Goal: Task Accomplishment & Management: Use online tool/utility

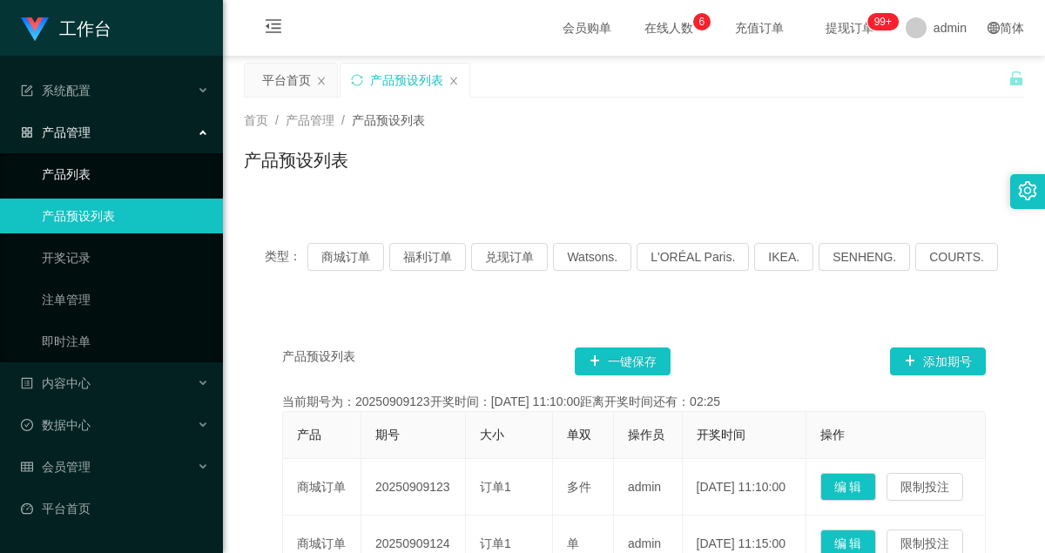
scroll to position [87, 0]
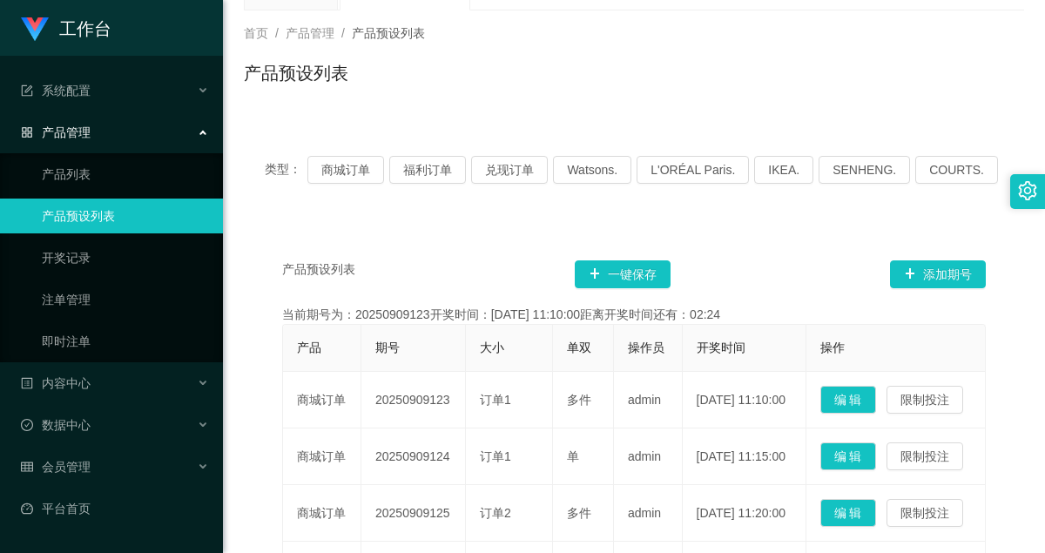
click at [89, 215] on link "产品预设列表" at bounding box center [125, 216] width 167 height 35
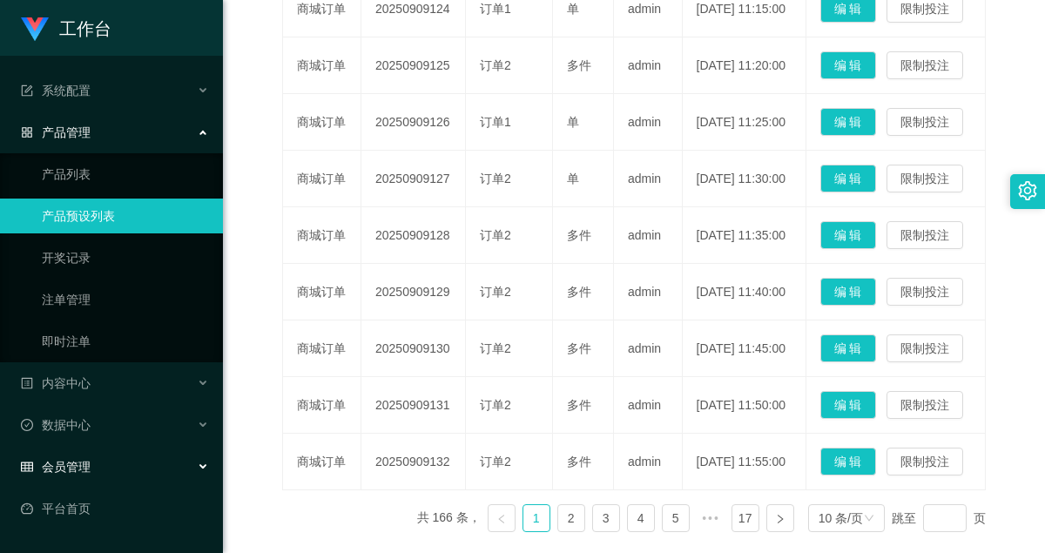
scroll to position [784, 0]
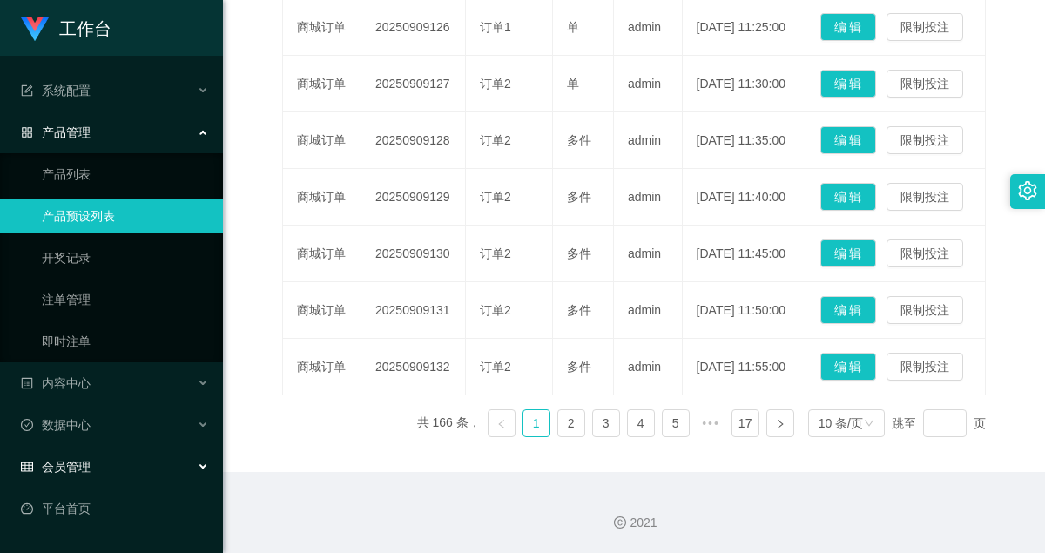
click at [69, 461] on span "会员管理" at bounding box center [56, 467] width 70 height 14
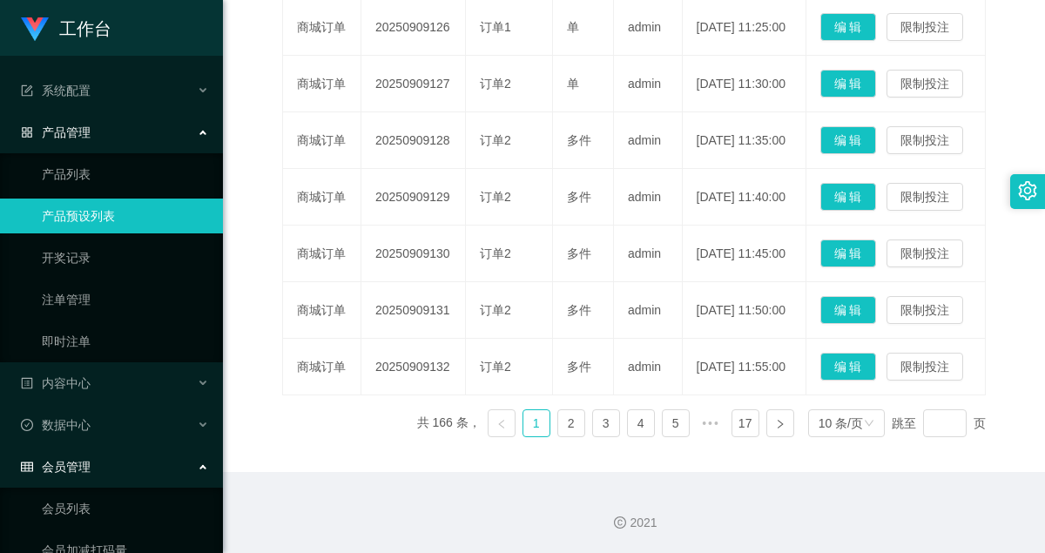
scroll to position [325, 0]
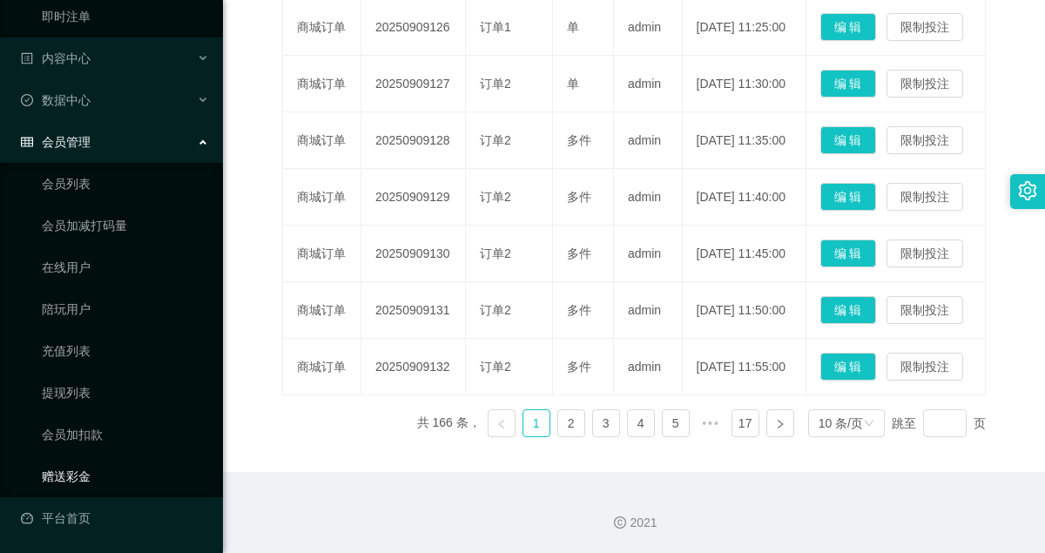
click at [72, 476] on link "赠送彩金" at bounding box center [125, 476] width 167 height 35
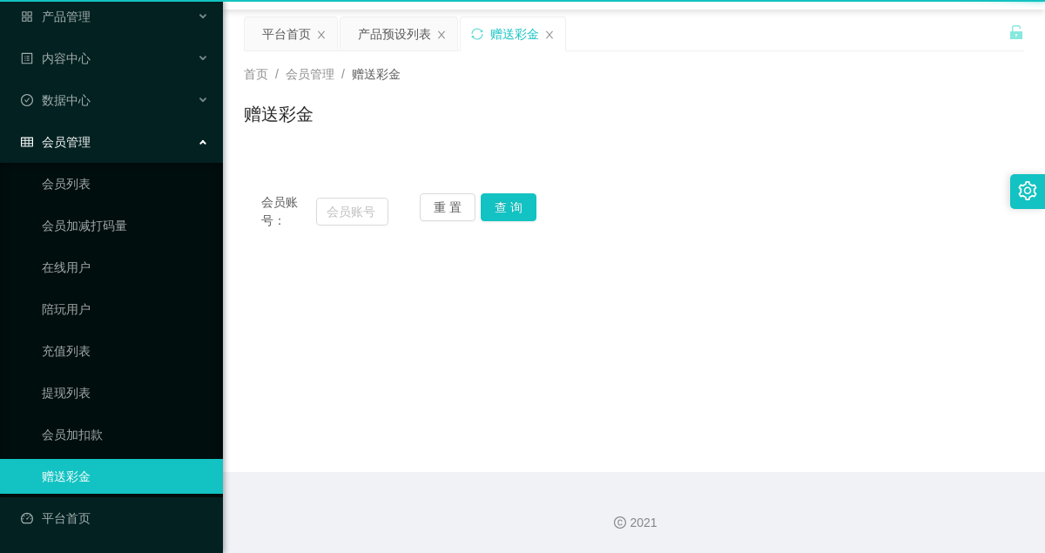
scroll to position [116, 0]
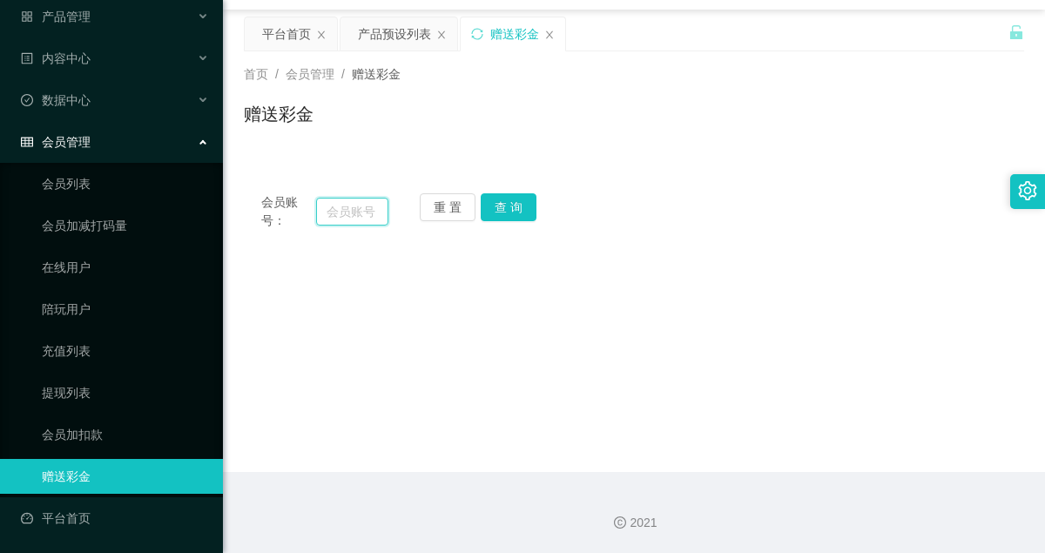
click at [341, 220] on input "text" at bounding box center [352, 212] width 72 height 28
type input "26031960"
click at [506, 208] on button "查 询" at bounding box center [509, 207] width 56 height 28
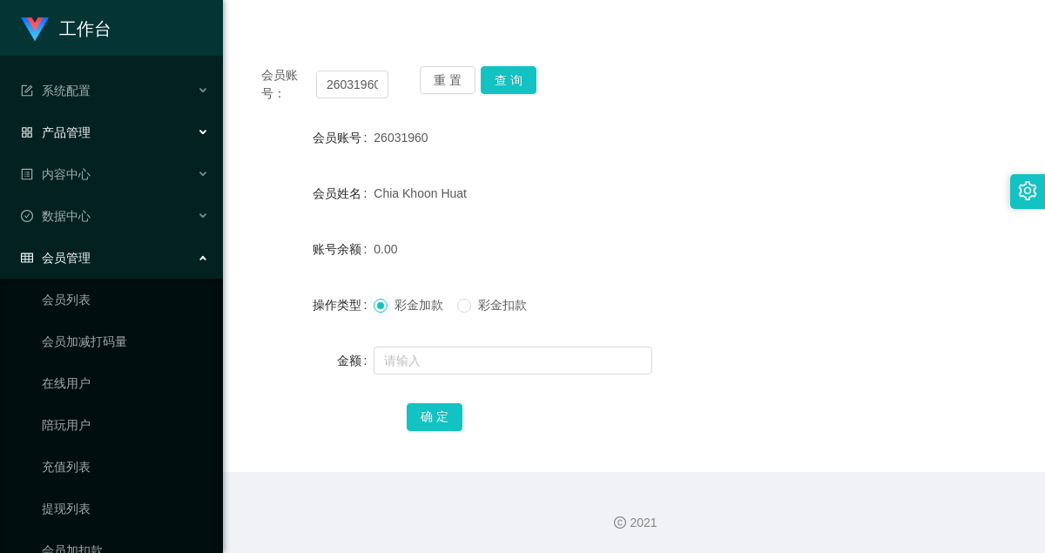
click at [84, 121] on div "产品管理" at bounding box center [111, 132] width 223 height 35
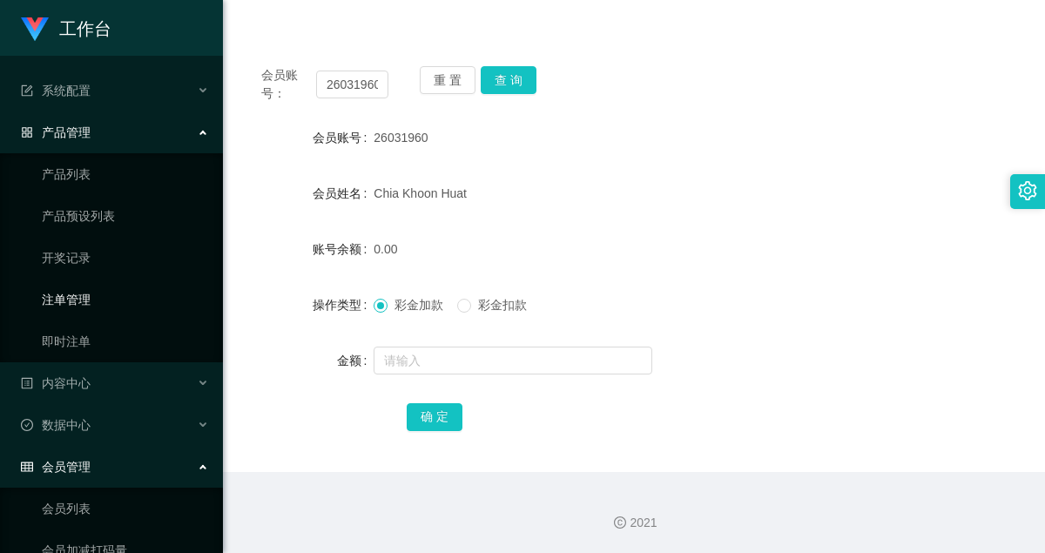
click at [75, 297] on link "注单管理" at bounding box center [125, 299] width 167 height 35
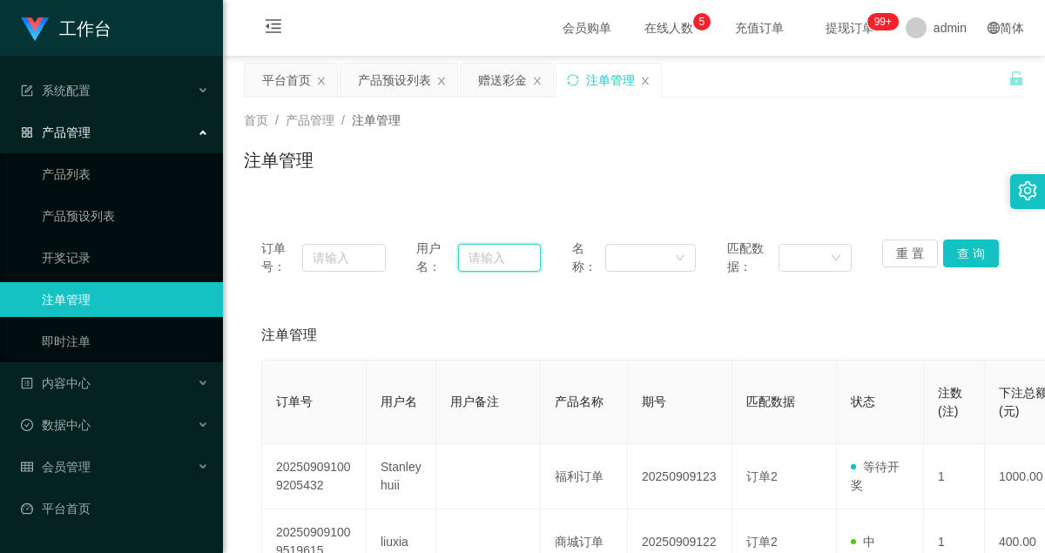
click at [482, 260] on input "text" at bounding box center [499, 258] width 83 height 28
type input "26031960"
click at [951, 256] on button "查 询" at bounding box center [971, 254] width 56 height 28
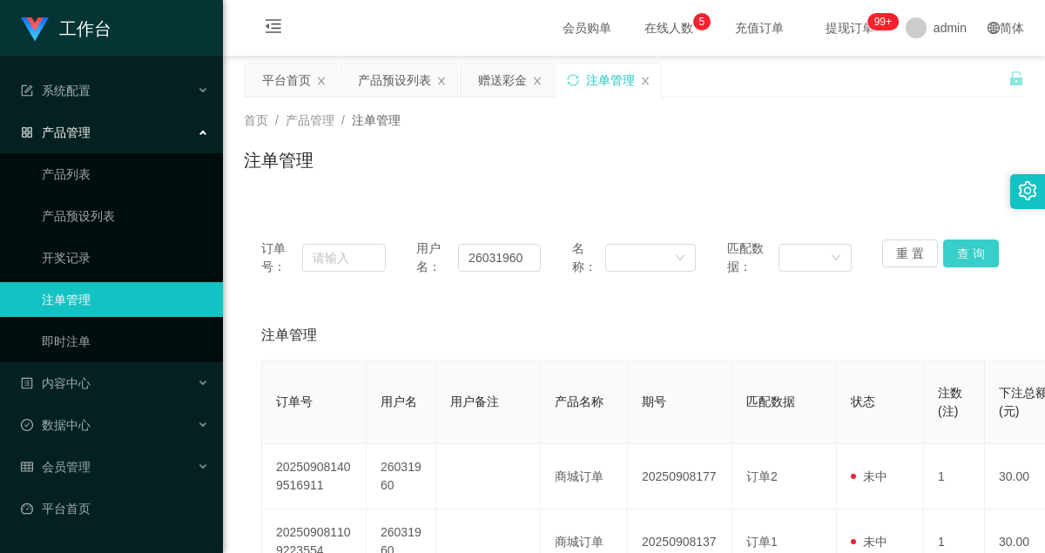
scroll to position [159, 0]
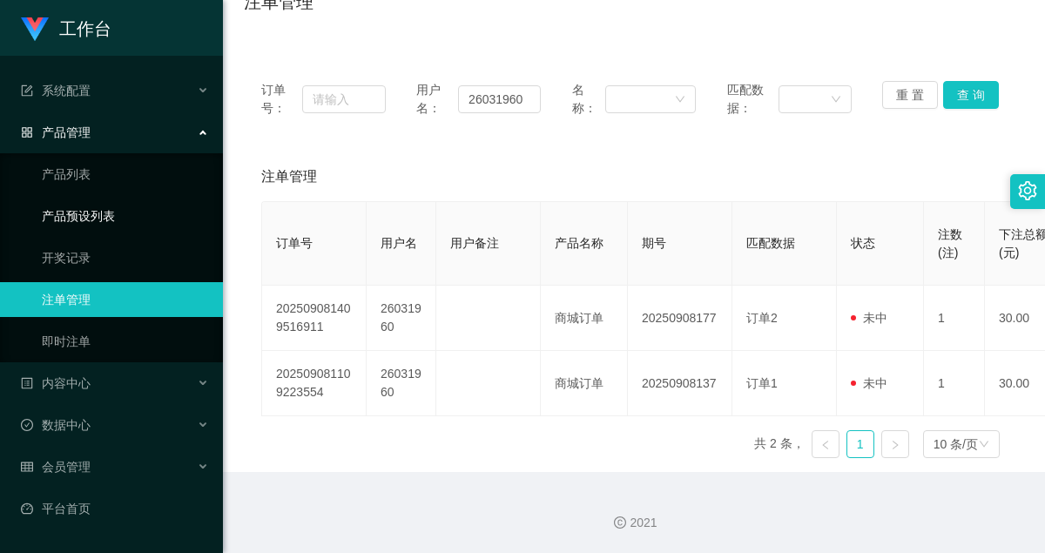
click at [95, 208] on link "产品预设列表" at bounding box center [125, 216] width 167 height 35
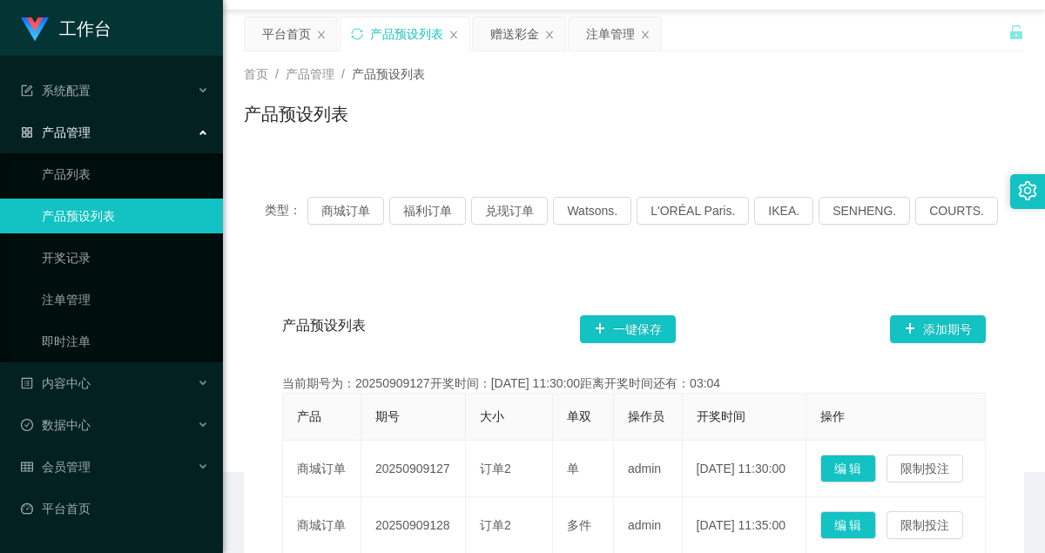
scroll to position [159, 0]
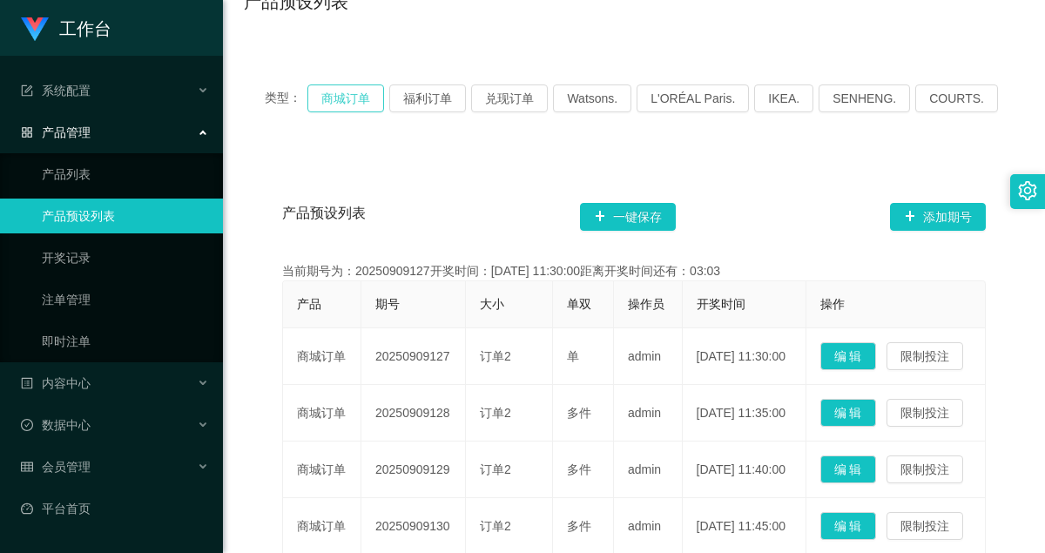
click at [360, 96] on button "商城订单" at bounding box center [345, 98] width 77 height 28
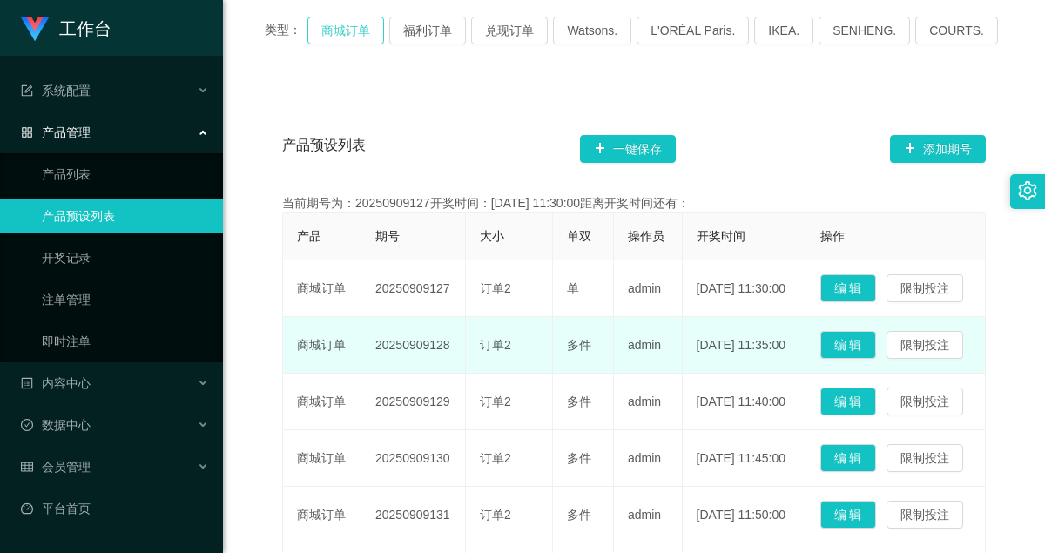
scroll to position [333, 0]
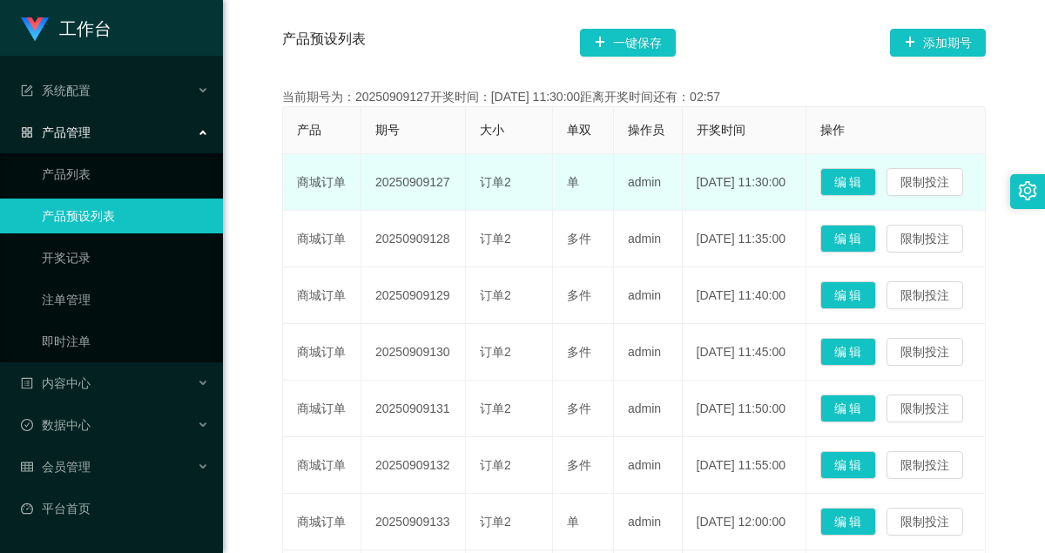
drag, startPoint x: 449, startPoint y: 213, endPoint x: 372, endPoint y: 206, distance: 77.0
click at [372, 206] on td "20250909127" at bounding box center [413, 182] width 105 height 57
copy td "20250909127"
